Goal: Check status

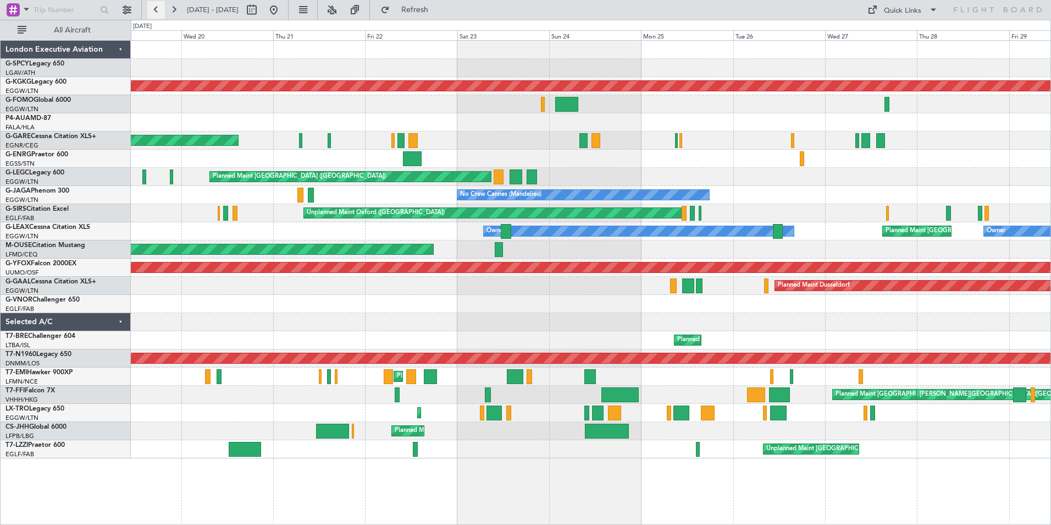
click at [155, 8] on button at bounding box center [156, 10] width 18 height 18
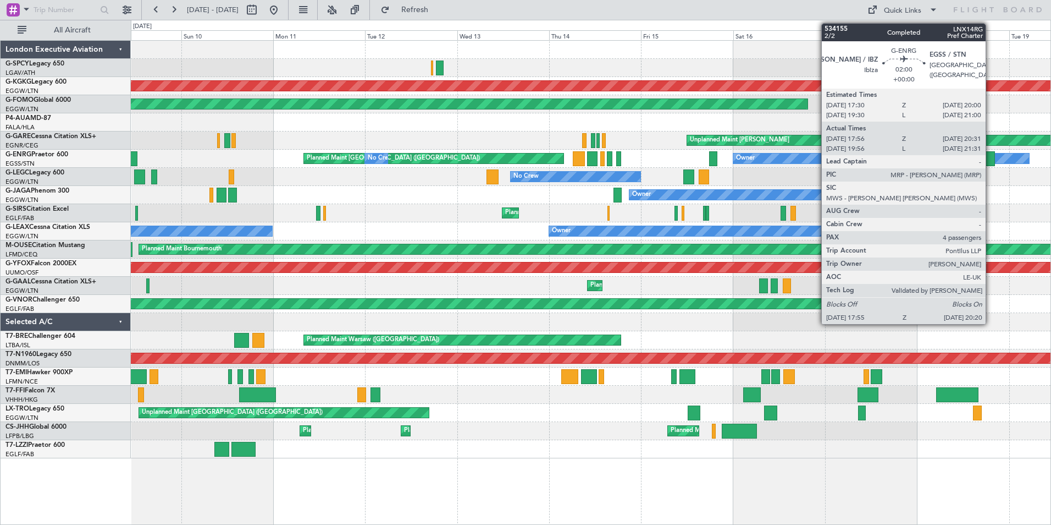
click at [991, 158] on div at bounding box center [989, 158] width 9 height 15
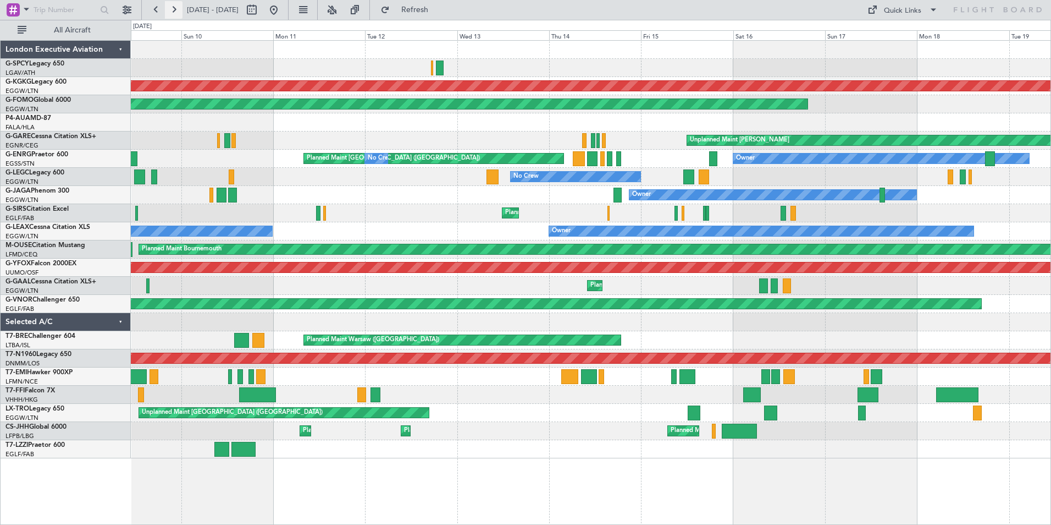
click at [175, 9] on button at bounding box center [174, 10] width 18 height 18
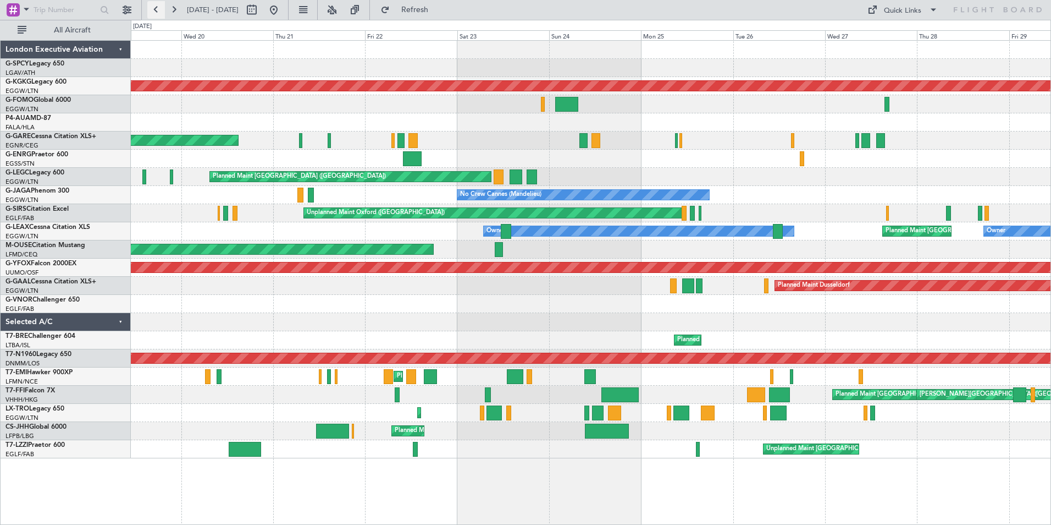
click at [160, 12] on button at bounding box center [156, 10] width 18 height 18
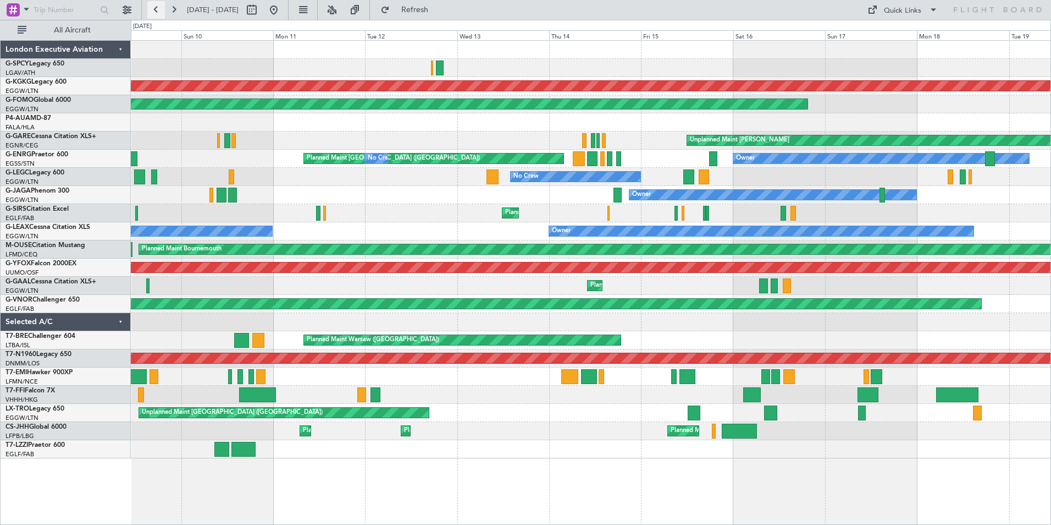
click at [160, 12] on button at bounding box center [156, 10] width 18 height 18
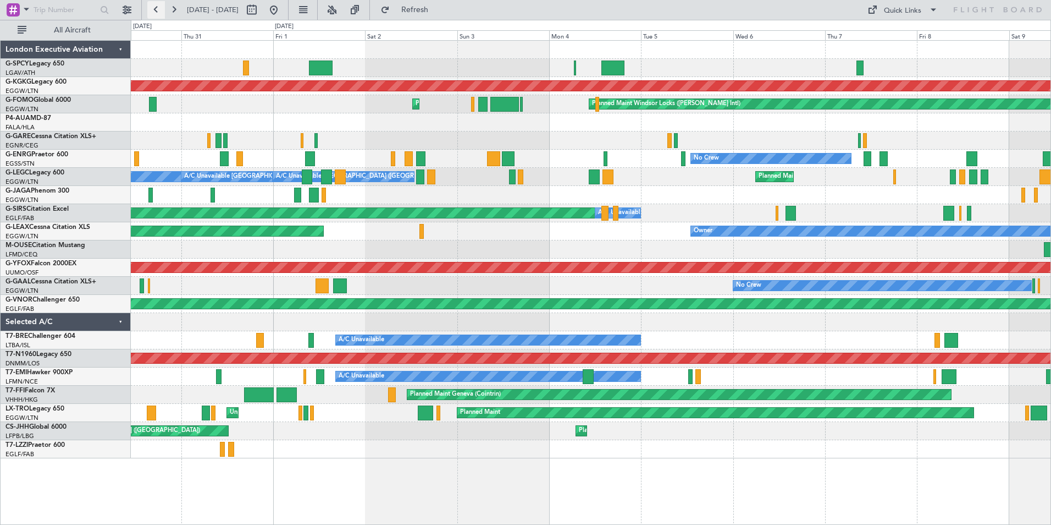
click at [160, 12] on button at bounding box center [156, 10] width 18 height 18
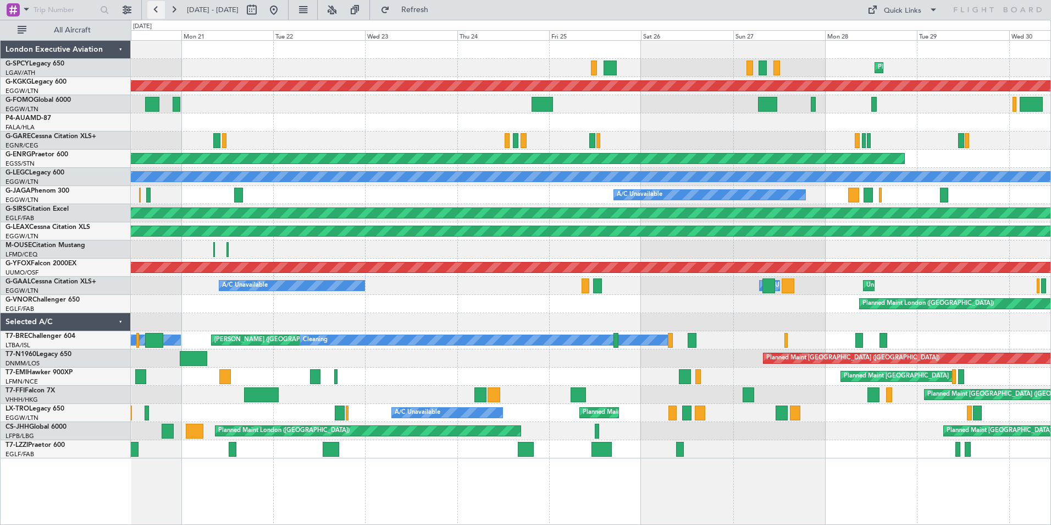
click at [157, 8] on button at bounding box center [156, 10] width 18 height 18
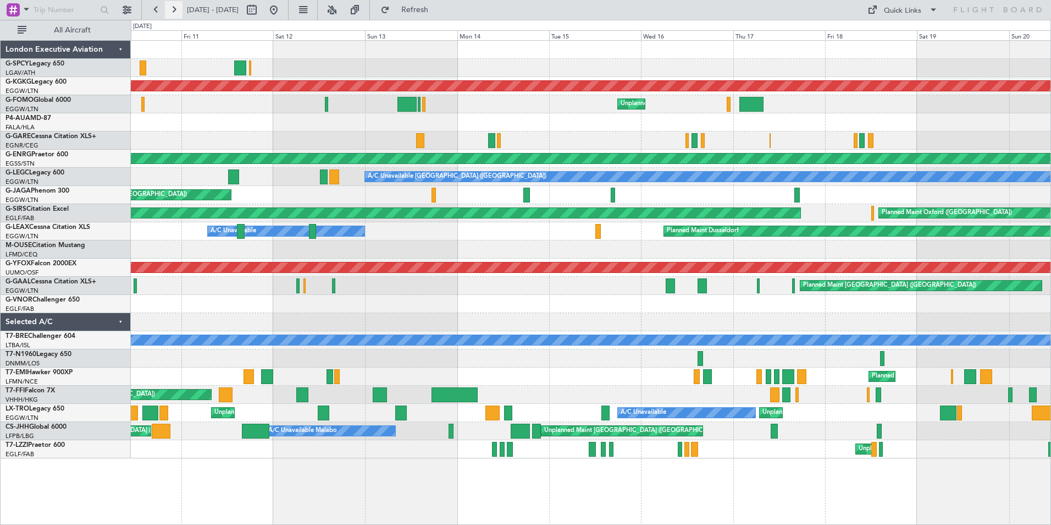
click at [179, 10] on button at bounding box center [174, 10] width 18 height 18
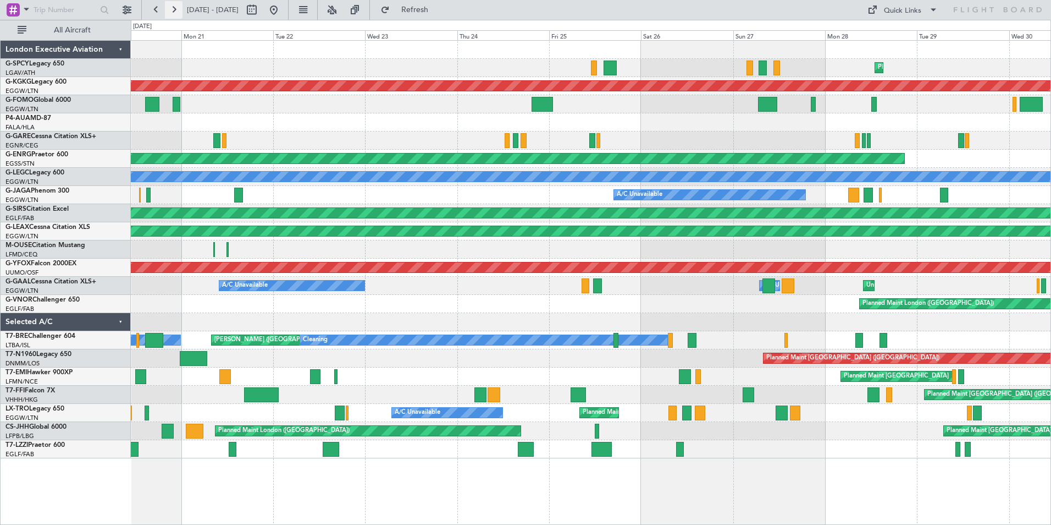
click at [179, 10] on button at bounding box center [174, 10] width 18 height 18
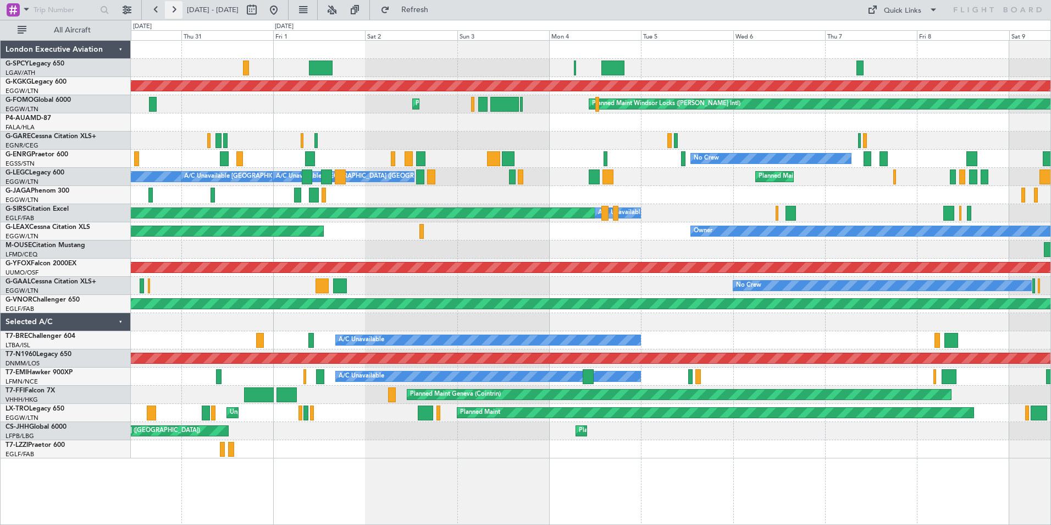
click at [179, 10] on button at bounding box center [174, 10] width 18 height 18
